Goal: Information Seeking & Learning: Learn about a topic

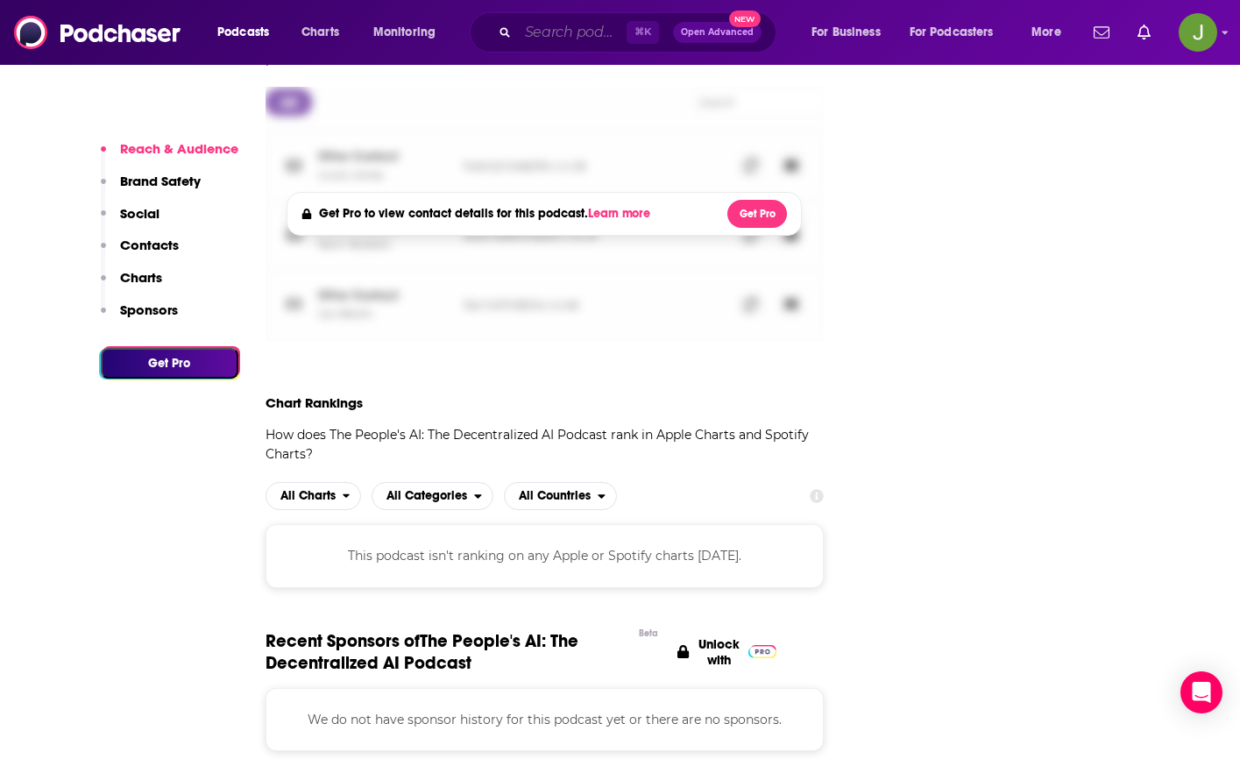
click at [555, 35] on input "Search podcasts, credits, & more..." at bounding box center [572, 32] width 109 height 28
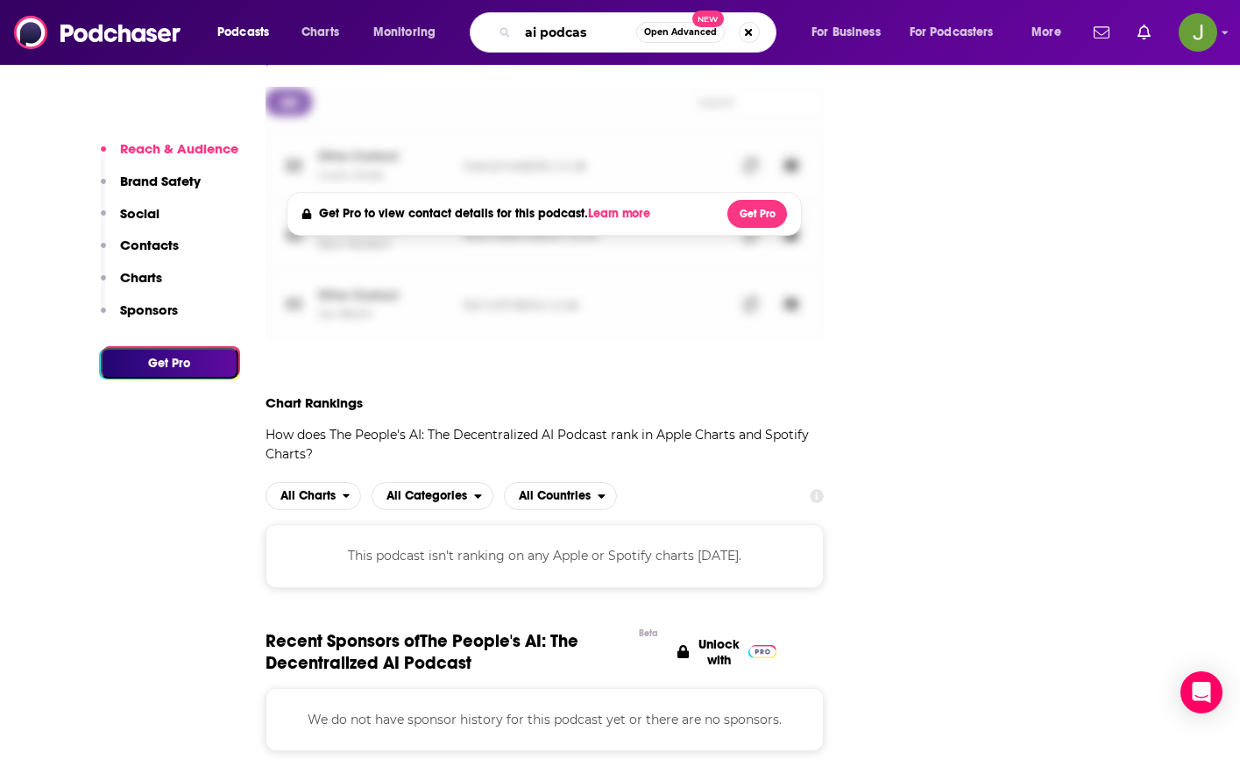
type input "ai podcast"
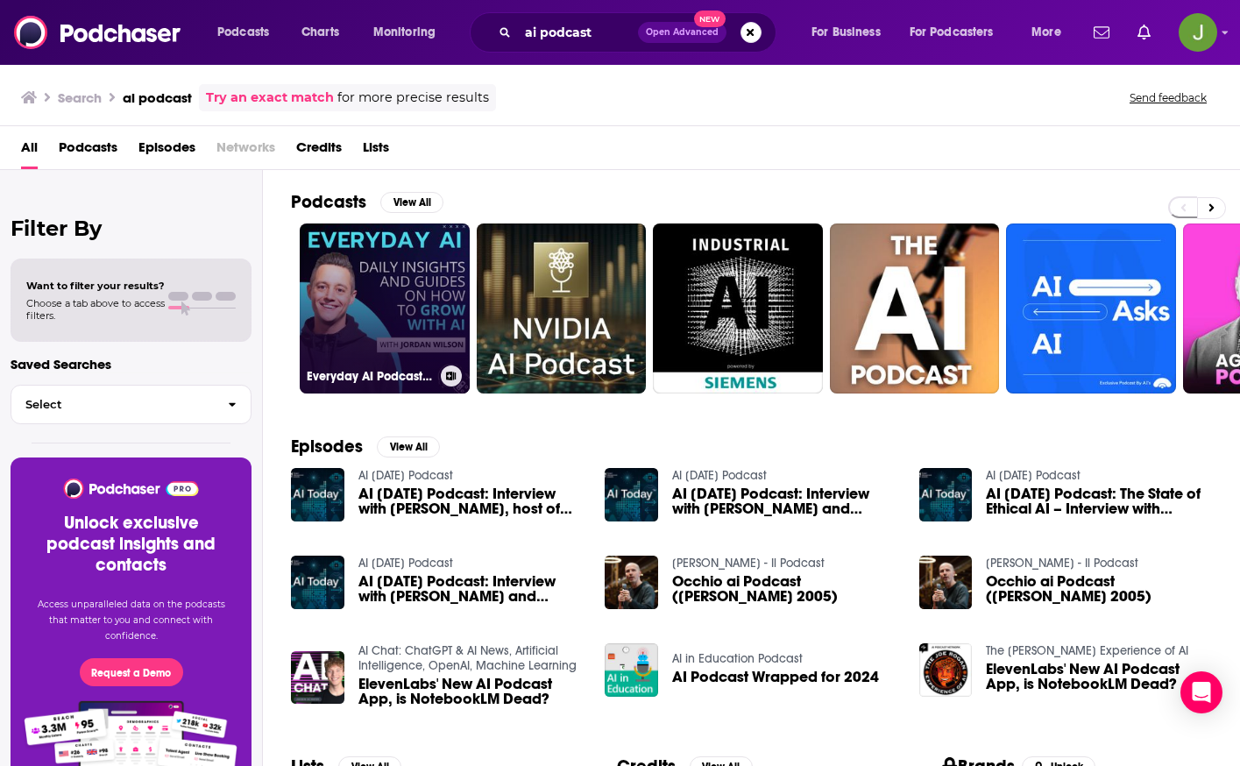
click at [413, 278] on link "Everyday AI Podcast – An AI and ChatGPT Podcast" at bounding box center [385, 308] width 170 height 170
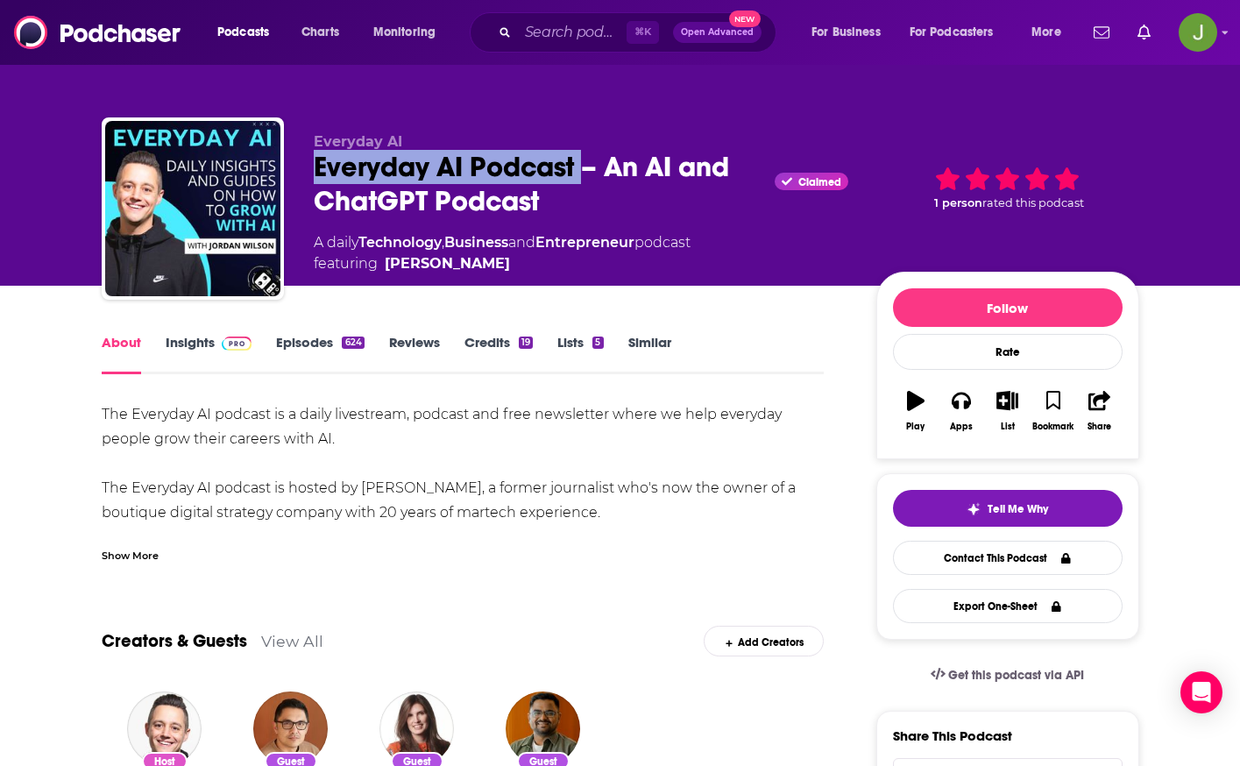
drag, startPoint x: 317, startPoint y: 161, endPoint x: 588, endPoint y: 173, distance: 271.0
click at [588, 173] on div "Everyday AI Everyday AI Podcast – An AI and ChatGPT Podcast Claimed A daily Tec…" at bounding box center [620, 211] width 1037 height 189
copy h1 "Everyday AI Podcast"
